Goal: Task Accomplishment & Management: Use online tool/utility

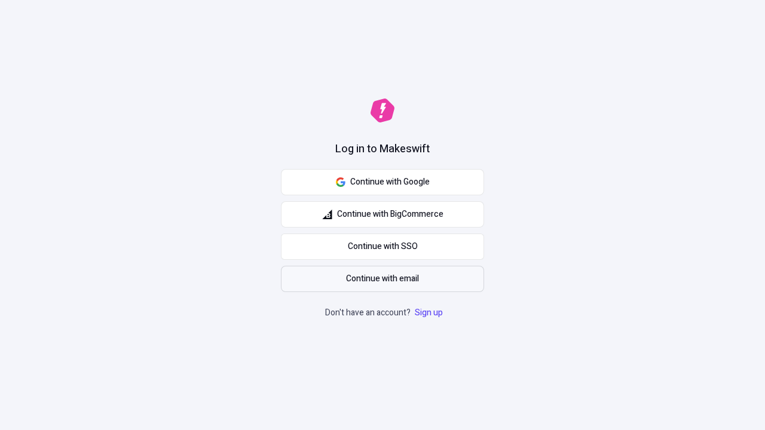
click at [382, 279] on span "Continue with email" at bounding box center [382, 278] width 73 height 13
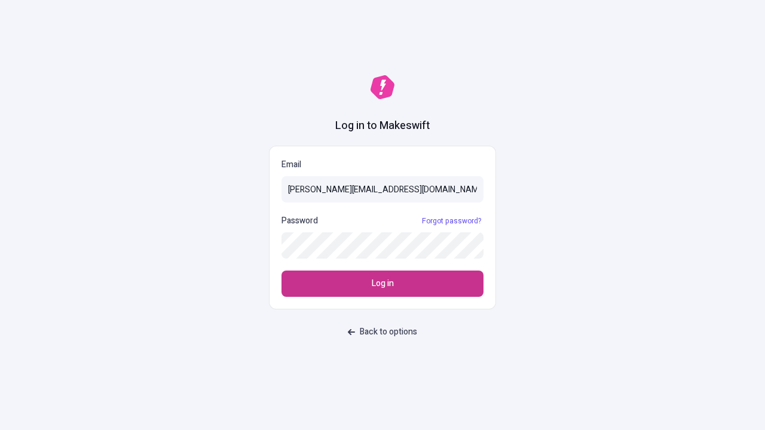
click at [382, 284] on span "Log in" at bounding box center [383, 283] width 22 height 13
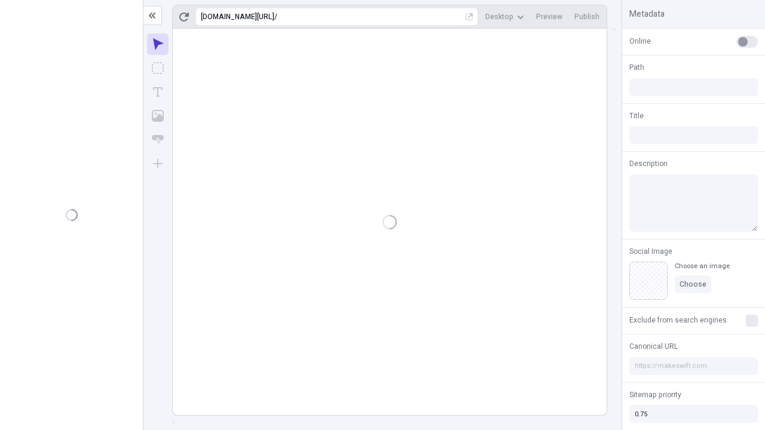
type input "/deep-link-tenuis"
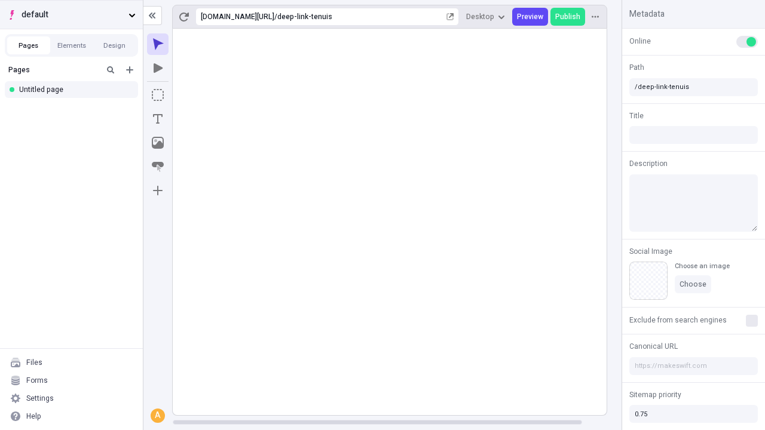
click at [71, 14] on span "default" at bounding box center [73, 14] width 102 height 13
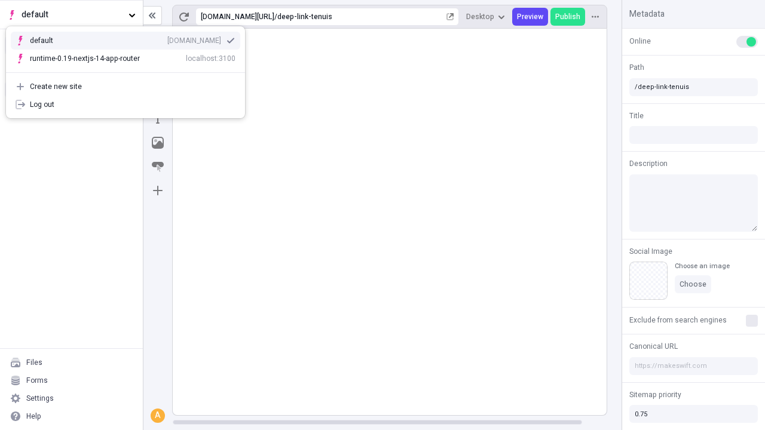
click at [167, 38] on div "[DOMAIN_NAME]" at bounding box center [194, 41] width 54 height 10
click at [130, 70] on icon "Add new" at bounding box center [129, 69] width 7 height 7
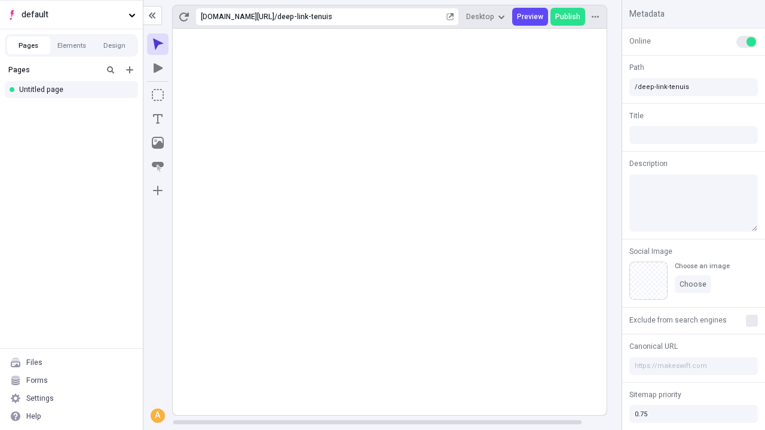
click at [75, 109] on div "Blank page" at bounding box center [74, 111] width 115 height 18
type input "/deep-link-tego"
click at [130, 70] on icon "Add new" at bounding box center [129, 69] width 7 height 7
click at [75, 109] on div "Blank page" at bounding box center [74, 109] width 115 height 18
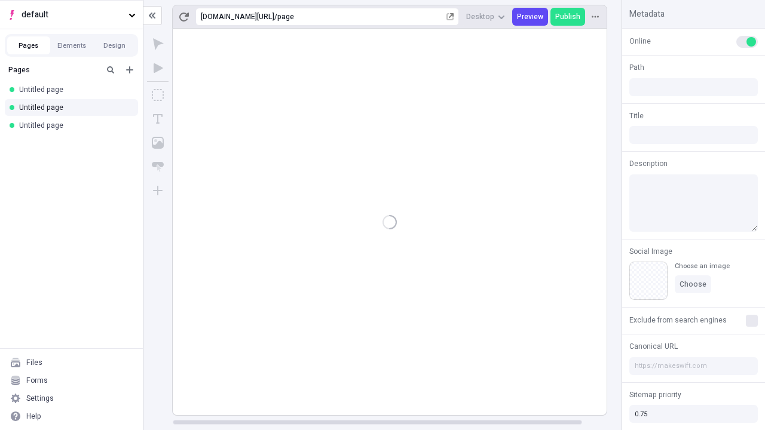
type input "/page"
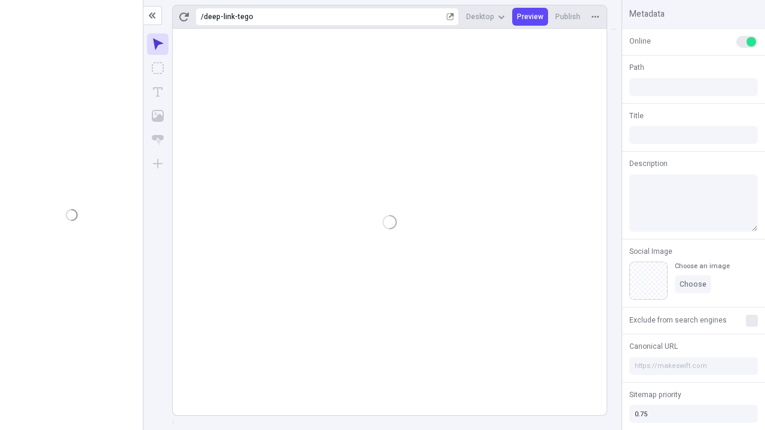
type input "/deep-link-tego"
